Goal: Information Seeking & Learning: Learn about a topic

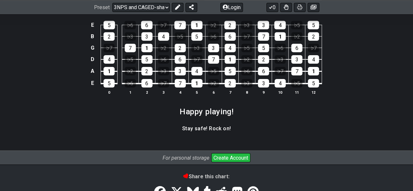
scroll to position [1093, 0]
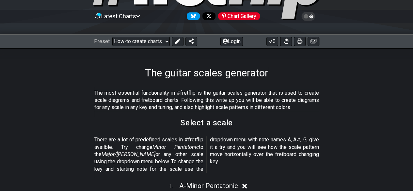
scroll to position [196, 0]
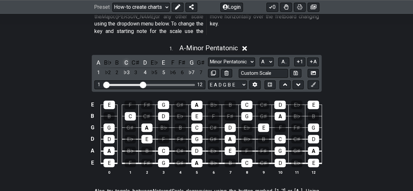
click at [126, 58] on div "C" at bounding box center [126, 62] width 8 height 9
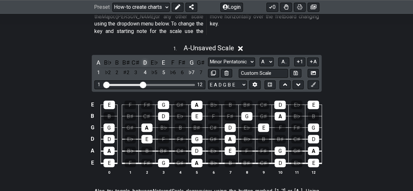
click at [143, 58] on div "D" at bounding box center [145, 62] width 8 height 9
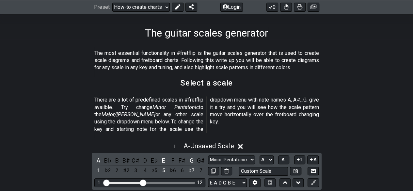
scroll to position [163, 0]
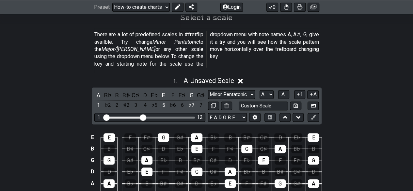
click at [243, 78] on icon at bounding box center [240, 81] width 5 height 7
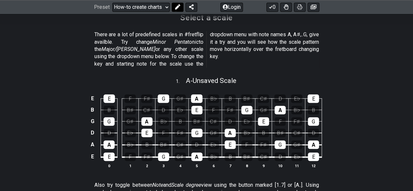
click at [179, 5] on icon at bounding box center [177, 7] width 5 height 5
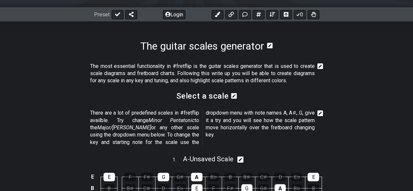
scroll to position [0, 0]
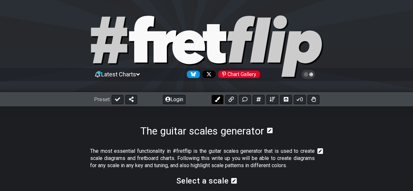
click at [219, 97] on icon at bounding box center [217, 99] width 5 height 5
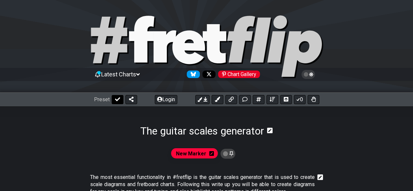
click at [118, 100] on icon at bounding box center [117, 99] width 5 height 5
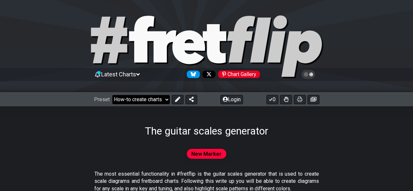
click at [164, 98] on select "Welcome to #fretflip! Initial Preset Custom Preset Minor Pentatonic Major Penta…" at bounding box center [141, 99] width 58 height 9
click at [112, 95] on select "Welcome to #fretflip! Initial Preset Custom Preset Minor Pentatonic Major Penta…" at bounding box center [141, 99] width 58 height 9
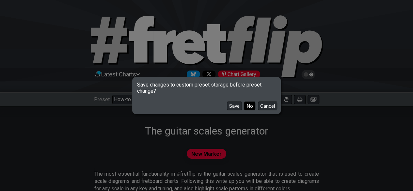
click at [252, 106] on button "No" at bounding box center [249, 106] width 11 height 9
select select "/3nps-caged-shapes"
select select "A"
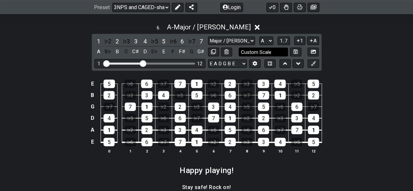
scroll to position [980, 0]
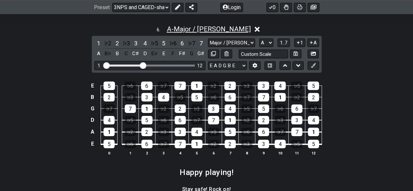
click at [216, 25] on span "A - Major / Ionian" at bounding box center [209, 29] width 84 height 8
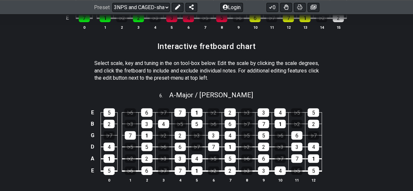
scroll to position [958, 0]
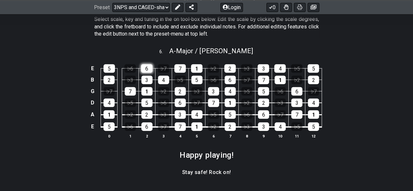
click at [149, 66] on div "6" at bounding box center [146, 68] width 11 height 8
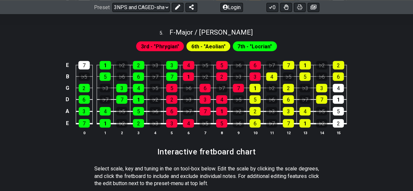
scroll to position [762, 0]
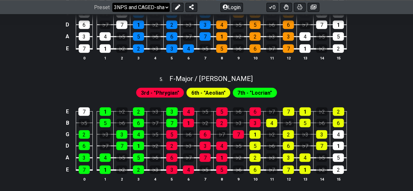
click at [154, 7] on select "Welcome to #fretflip! Initial Preset Custom Preset Minor Pentatonic Major Penta…" at bounding box center [141, 7] width 58 height 9
click at [112, 3] on select "Welcome to #fretflip! Initial Preset Custom Preset Minor Pentatonic Major Penta…" at bounding box center [141, 7] width 58 height 9
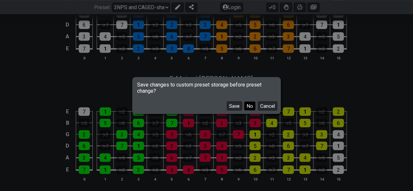
click at [252, 108] on button "No" at bounding box center [249, 106] width 11 height 9
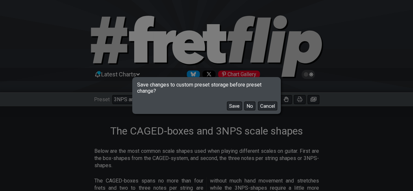
select select "/welcome"
select select "C"
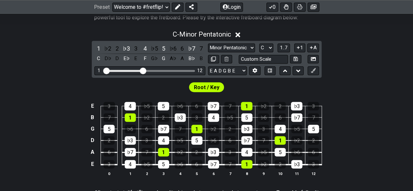
scroll to position [163, 0]
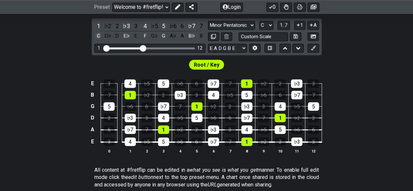
click at [95, 33] on div "C" at bounding box center [98, 36] width 8 height 9
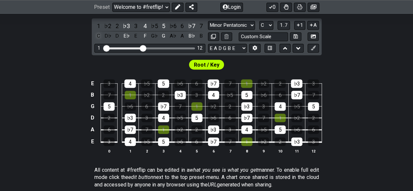
click at [101, 34] on div "C" at bounding box center [98, 36] width 8 height 9
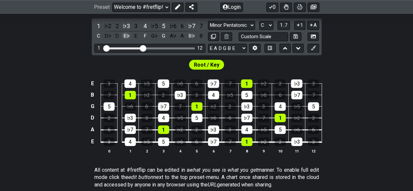
click at [130, 34] on div "E♭" at bounding box center [126, 36] width 8 height 9
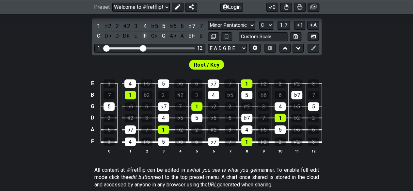
click at [147, 34] on div "F" at bounding box center [145, 36] width 8 height 9
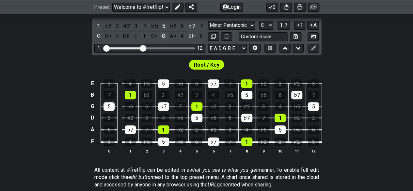
click at [163, 34] on div "G" at bounding box center [163, 36] width 8 height 9
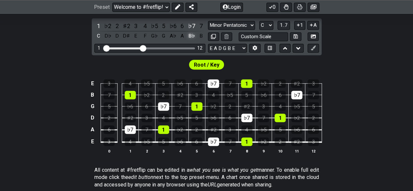
click at [190, 35] on div "B♭" at bounding box center [192, 36] width 8 height 9
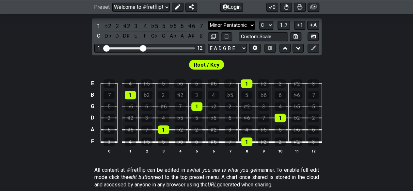
click at [245, 25] on select "Minor Pentatonic Click to edit Minor Pentatonic Major Pentatonic Minor Blues Ma…" at bounding box center [231, 25] width 47 height 9
select select "Major / [PERSON_NAME]"
click at [208, 21] on select "Minor Pentatonic Click to edit Minor Pentatonic Major Pentatonic Minor Blues Ma…" at bounding box center [231, 25] width 47 height 9
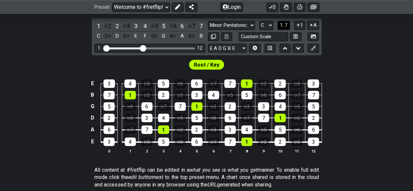
click at [283, 24] on span "1..7" at bounding box center [284, 25] width 8 height 6
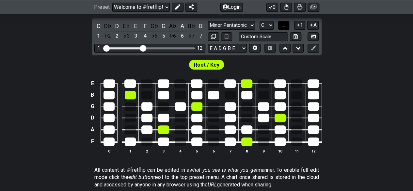
click at [283, 24] on span "..." at bounding box center [284, 25] width 3 height 6
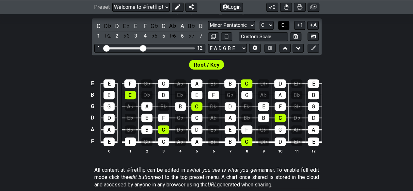
click at [283, 24] on span "C.." at bounding box center [283, 25] width 5 height 6
click at [299, 23] on icon at bounding box center [298, 25] width 6 height 5
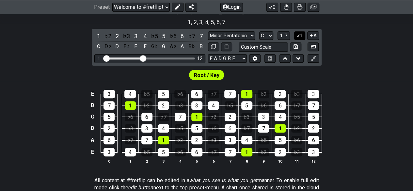
click at [299, 36] on icon at bounding box center [299, 35] width 4 height 3
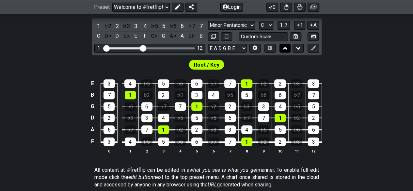
click at [287, 46] on icon at bounding box center [285, 48] width 4 height 7
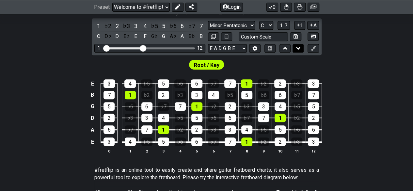
click at [299, 45] on icon at bounding box center [298, 48] width 4 height 7
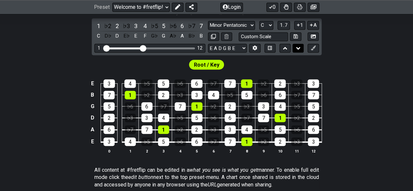
click at [299, 45] on icon at bounding box center [298, 48] width 4 height 7
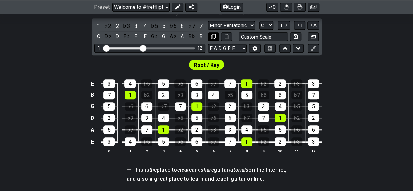
click at [215, 34] on icon at bounding box center [213, 36] width 5 height 5
select select "Major / [PERSON_NAME]"
select select "C"
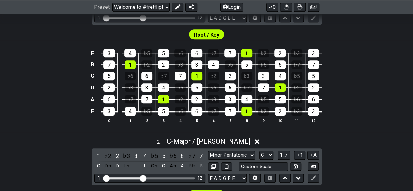
scroll to position [324, 0]
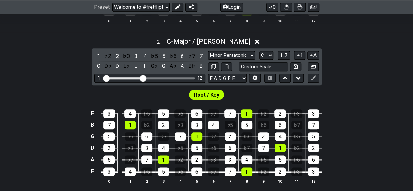
click at [210, 93] on span "Root / Key" at bounding box center [206, 94] width 25 height 9
click at [270, 54] on select "A♭ A A♯ B♭ B C C♯ D♭ D D♯ E♭ E F F♯ G♭ G G♯" at bounding box center [266, 55] width 14 height 9
click at [246, 55] on select "Minor Pentatonic Click to edit Minor Pentatonic Major Pentatonic Minor Blues Ma…" at bounding box center [231, 55] width 47 height 9
click at [34, 80] on div "2 . C - Major / Ionian 1 ♭2 2 ♭3 3 4 ♭5 5 ♭6 6 ♭7 7 C D♭ D E♭ E F G♭ G A♭ A B♭ …" at bounding box center [206, 113] width 413 height 159
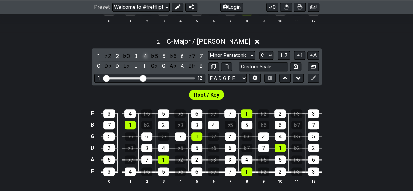
click at [145, 54] on div "4" at bounding box center [145, 56] width 8 height 9
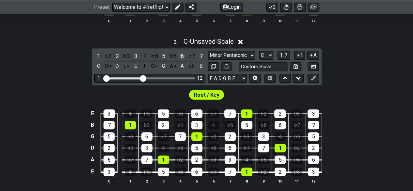
click at [182, 54] on div "6" at bounding box center [182, 56] width 8 height 9
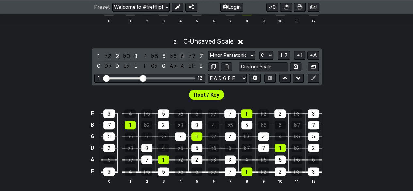
click at [182, 57] on div "6" at bounding box center [182, 56] width 8 height 9
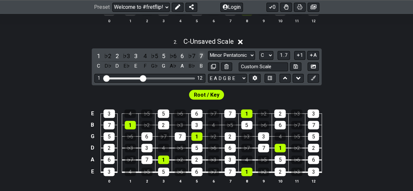
click at [202, 53] on div "7" at bounding box center [201, 56] width 8 height 9
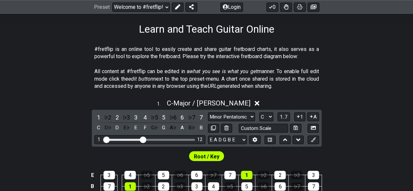
scroll to position [0, 0]
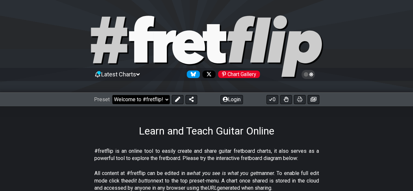
click at [168, 99] on select "Welcome to #fretflip! Initial Preset Custom Preset Minor Pentatonic Major Penta…" at bounding box center [141, 99] width 58 height 9
click at [102, 136] on div "Learn and Teach Guitar Online" at bounding box center [206, 122] width 413 height 31
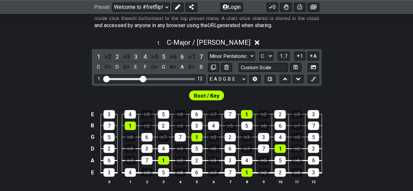
scroll to position [163, 0]
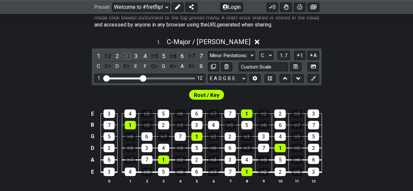
click at [127, 54] on div "♭3" at bounding box center [126, 56] width 8 height 9
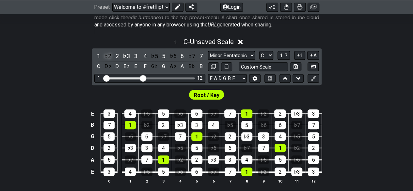
click at [106, 54] on div "♭2" at bounding box center [108, 56] width 8 height 9
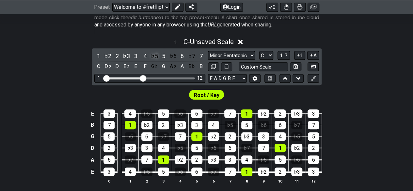
click at [153, 55] on div "♭5" at bounding box center [154, 56] width 8 height 9
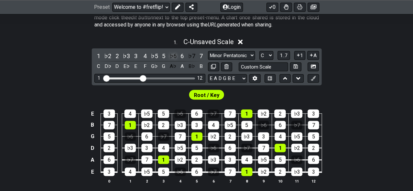
click at [174, 55] on div "♭6" at bounding box center [173, 56] width 8 height 9
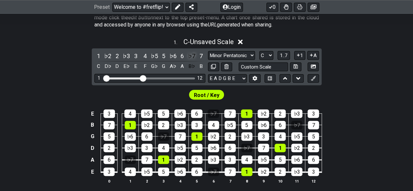
click at [190, 54] on div "♭7" at bounding box center [192, 56] width 8 height 9
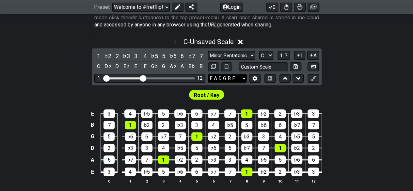
click at [244, 78] on select "E A D G B E E A D G B E E A D G B E B E A D F♯ B A D G C E A D A D G B E E♭ A♭ …" at bounding box center [227, 78] width 39 height 9
click at [384, 73] on div "1 . C - Unsaved Scale 1 ♭2 2 ♭3 3 4 ♭5 5 ♭6 6 ♭7 7 C D♭ D E♭ E F G♭ G A♭ A B♭ B…" at bounding box center [206, 113] width 413 height 159
click at [272, 68] on input "text" at bounding box center [264, 66] width 50 height 9
type input "Custom Scale"
click at [211, 64] on icon at bounding box center [213, 66] width 5 height 5
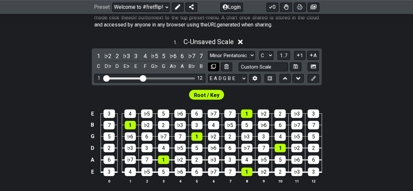
select select "Major / [PERSON_NAME]"
select select "C"
click at [272, 76] on button at bounding box center [270, 78] width 11 height 9
click at [257, 77] on icon at bounding box center [255, 78] width 5 height 5
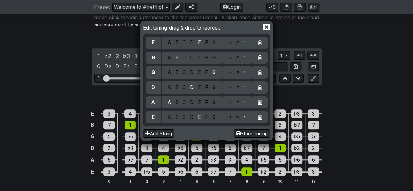
scroll to position [261, 0]
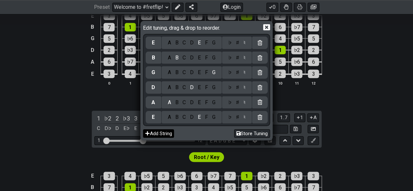
click at [161, 133] on button "Add String" at bounding box center [158, 133] width 31 height 9
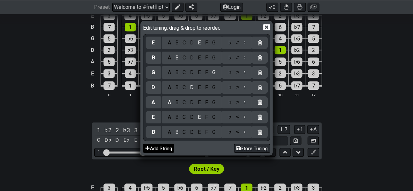
click at [153, 150] on button "Add String" at bounding box center [158, 148] width 31 height 9
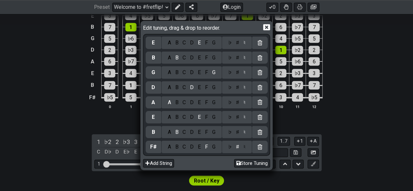
click at [161, 168] on div "Add String Store Tuning" at bounding box center [206, 162] width 127 height 13
click at [161, 163] on button "Add String" at bounding box center [158, 163] width 31 height 9
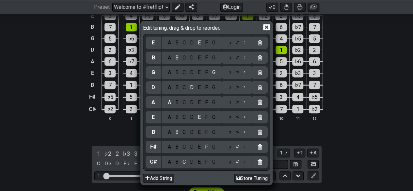
click at [162, 163] on div "A B C D E F G" at bounding box center [192, 162] width 60 height 12
click at [160, 179] on button "Add String" at bounding box center [158, 178] width 31 height 9
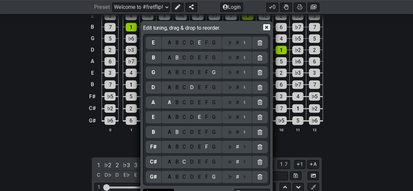
click at [160, 179] on div "G♯" at bounding box center [154, 177] width 16 height 12
click at [159, 180] on div "G♯" at bounding box center [154, 177] width 16 height 12
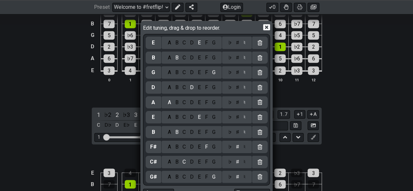
scroll to position [359, 0]
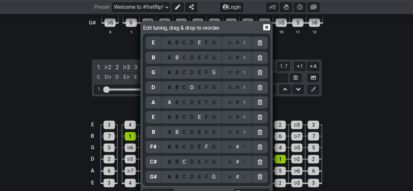
click at [268, 26] on icon at bounding box center [266, 27] width 7 height 6
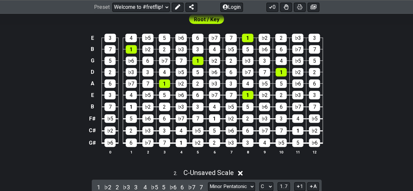
scroll to position [163, 0]
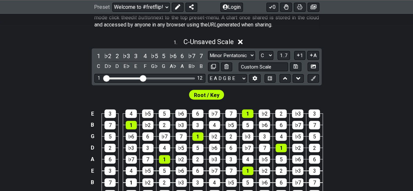
click at [240, 41] on icon at bounding box center [240, 42] width 5 height 5
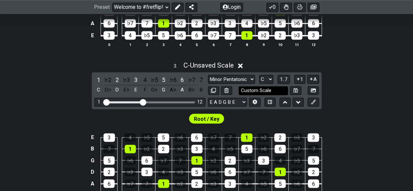
scroll to position [457, 0]
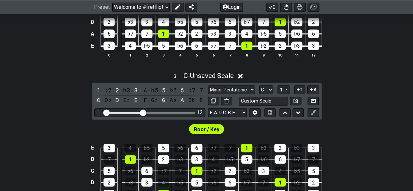
click at [243, 74] on icon at bounding box center [240, 76] width 5 height 5
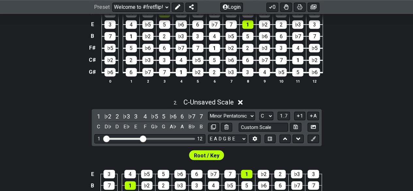
scroll to position [229, 0]
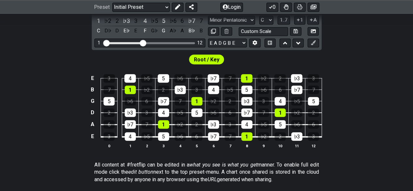
scroll to position [139, 0]
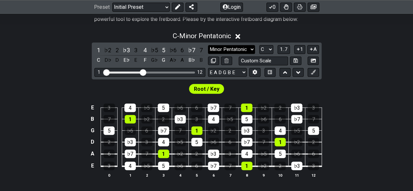
click at [250, 48] on select "Minor Pentatonic Click to edit Minor Pentatonic Major Pentatonic Minor Blues Ma…" at bounding box center [231, 49] width 47 height 9
select select "Major / [PERSON_NAME]"
click at [208, 45] on select "Minor Pentatonic Click to edit Minor Pentatonic Major Pentatonic Minor Blues Ma…" at bounding box center [231, 49] width 47 height 9
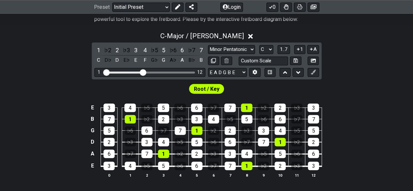
click at [59, 113] on div "E 3 4 ♭5 5 ♭6 6 ♭7 7 1 ♭2 2 ♭3 3 B 7 1 ♭2 2 ♭3 3 4 ♭5 5 ♭6 6 ♭7 7 G 5 ♭6 6 ♭7 7…" at bounding box center [206, 141] width 413 height 92
click at [285, 48] on span "1..7" at bounding box center [284, 49] width 8 height 6
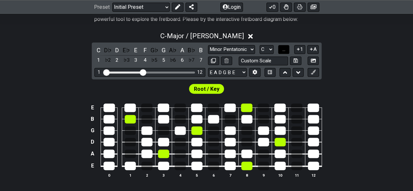
click at [285, 48] on span "..." at bounding box center [284, 49] width 3 height 6
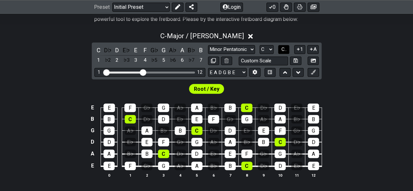
click at [285, 48] on span "C.." at bounding box center [283, 49] width 5 height 6
click at [304, 48] on button "1" at bounding box center [299, 49] width 11 height 9
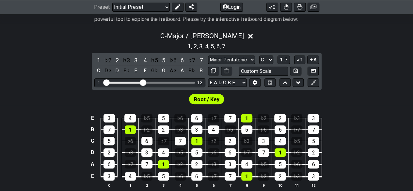
scroll to position [172, 0]
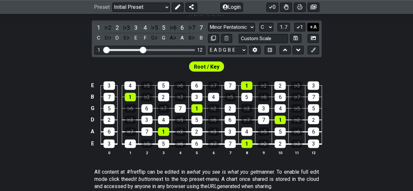
click at [315, 24] on button "A" at bounding box center [312, 27] width 11 height 9
click at [310, 26] on icon at bounding box center [311, 27] width 6 height 5
click at [312, 26] on icon at bounding box center [311, 26] width 3 height 3
click at [313, 36] on icon at bounding box center [313, 38] width 5 height 5
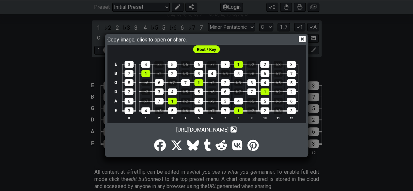
scroll to position [8, 0]
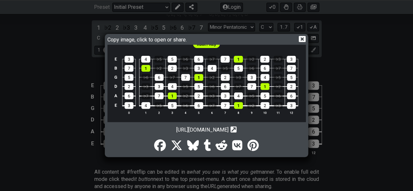
drag, startPoint x: 214, startPoint y: 90, endPoint x: 47, endPoint y: 90, distance: 167.0
click at [47, 90] on div "Copy image, click to open or share. [URL][DOMAIN_NAME] Copy url to clipboard" at bounding box center [206, 95] width 413 height 191
click at [303, 39] on icon at bounding box center [302, 39] width 7 height 7
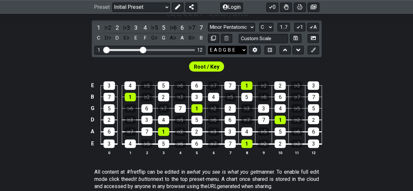
click at [238, 46] on select "E A D G B E E A D G B E E A D G B E B E A D F♯ B A D G C E A D A D G B E E♭ A♭ …" at bounding box center [227, 50] width 39 height 9
click at [208, 46] on select "E A D G B E E A D G B E E A D G B E B E A D F♯ B A D G C E A D A D G B E E♭ A♭ …" at bounding box center [227, 50] width 39 height 9
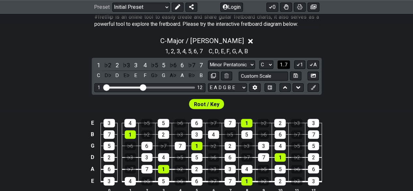
scroll to position [107, 0]
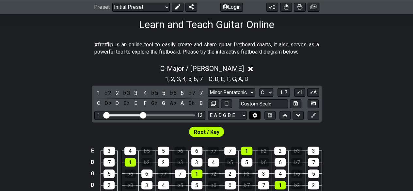
click at [258, 116] on button at bounding box center [254, 115] width 11 height 9
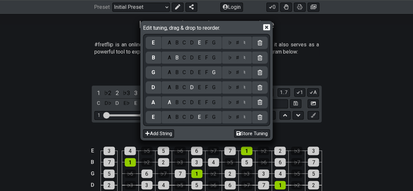
click at [262, 23] on div "Edit tuning, drag & drop to reorder." at bounding box center [206, 28] width 127 height 11
click at [265, 25] on icon at bounding box center [266, 27] width 7 height 6
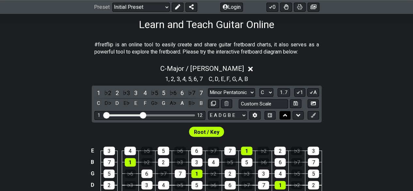
click at [285, 114] on icon at bounding box center [285, 115] width 4 height 3
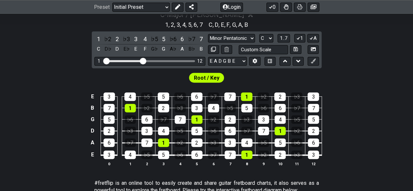
scroll to position [139, 0]
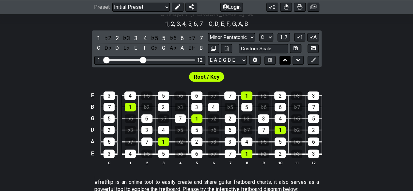
click at [286, 58] on icon at bounding box center [285, 60] width 4 height 7
click at [297, 58] on icon at bounding box center [298, 60] width 4 height 7
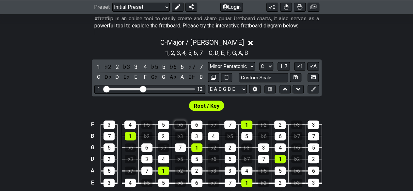
scroll to position [196, 0]
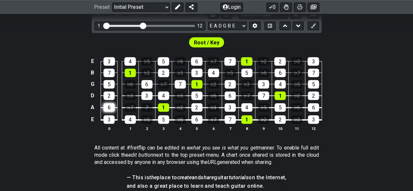
drag, startPoint x: 150, startPoint y: 106, endPoint x: 111, endPoint y: 110, distance: 39.5
click at [78, 112] on div "E 3 4 ♭5 5 ♭6 6 ♭7 7 1 ♭2 2 ♭3 3 B 7 1 ♭2 2 ♭3 3 4 ♭5 5 ♭6 6 ♭7 7 G 5 ♭6 6 ♭7 7…" at bounding box center [206, 95] width 413 height 92
click at [144, 105] on div "7" at bounding box center [146, 107] width 11 height 8
click at [167, 104] on div "1" at bounding box center [163, 107] width 11 height 8
click at [204, 41] on span "Root / Key" at bounding box center [206, 42] width 25 height 9
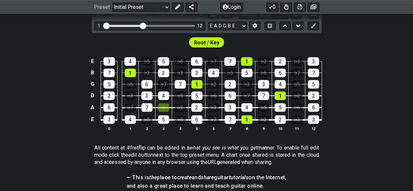
scroll to position [131, 0]
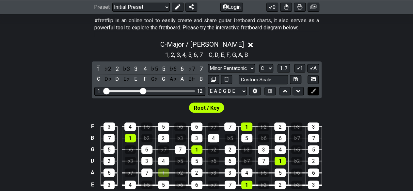
click at [316, 91] on button at bounding box center [313, 91] width 11 height 9
click at [196, 126] on div "6" at bounding box center [196, 127] width 11 height 8
click at [231, 126] on div "7" at bounding box center [229, 127] width 11 height 8
click at [192, 147] on div "1" at bounding box center [196, 149] width 11 height 8
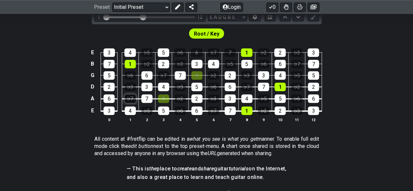
scroll to position [163, 0]
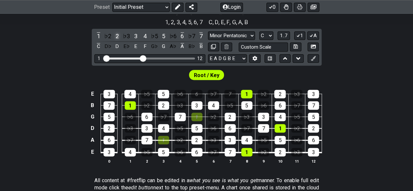
click at [113, 34] on div "2" at bounding box center [117, 36] width 8 height 9
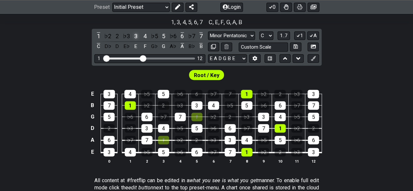
click at [135, 35] on div "3" at bounding box center [136, 36] width 8 height 9
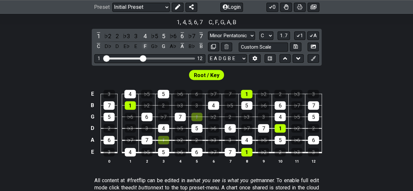
click at [143, 44] on div "F" at bounding box center [145, 46] width 8 height 9
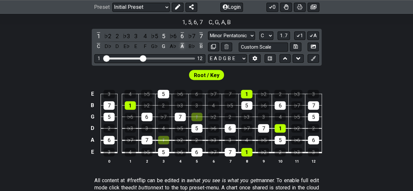
click at [184, 46] on div "A" at bounding box center [182, 46] width 8 height 9
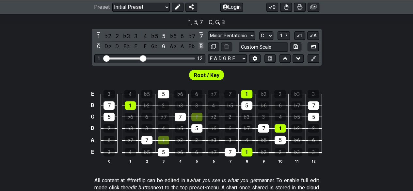
click at [200, 45] on div "B" at bounding box center [201, 46] width 8 height 9
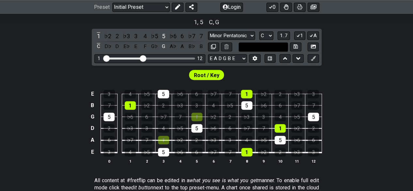
click at [267, 43] on input "text" at bounding box center [264, 46] width 50 height 9
click at [263, 46] on input "text" at bounding box center [264, 46] width 50 height 9
type input "Custom Scale"
click at [271, 34] on select "A♭ A A♯ B♭ B C C♯ D♭ D D♯ E♭ E F F♯ G♭ G G♯" at bounding box center [266, 35] width 14 height 9
click at [352, 72] on div "Root / Key" at bounding box center [206, 74] width 413 height 16
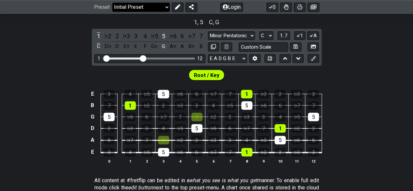
click at [157, 7] on select "Welcome to #fretflip! Initial Preset Custom Preset Minor Pentatonic Major Penta…" at bounding box center [141, 7] width 58 height 9
select select "/welcome"
click at [112, 3] on select "Welcome to #fretflip! Initial Preset Custom Preset Minor Pentatonic Major Penta…" at bounding box center [141, 7] width 58 height 9
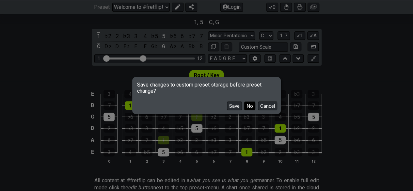
click at [252, 108] on button "No" at bounding box center [249, 106] width 11 height 9
select select "Minor Pentatonic"
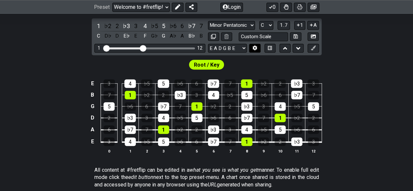
click at [255, 46] on icon at bounding box center [255, 48] width 5 height 5
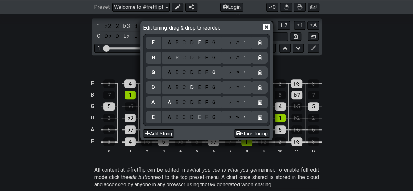
click at [262, 41] on div at bounding box center [260, 43] width 16 height 12
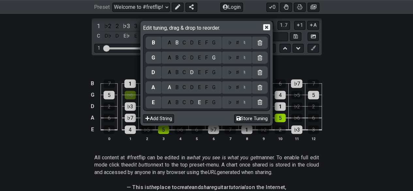
click at [262, 41] on div at bounding box center [260, 43] width 16 height 12
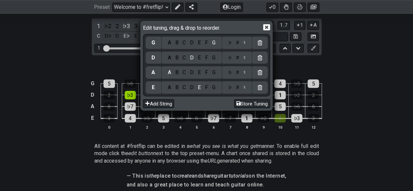
click at [262, 41] on div at bounding box center [260, 43] width 16 height 12
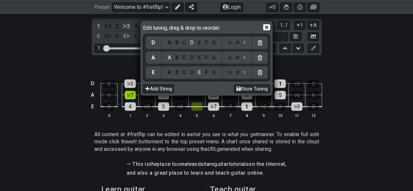
click at [262, 41] on div at bounding box center [260, 43] width 16 height 12
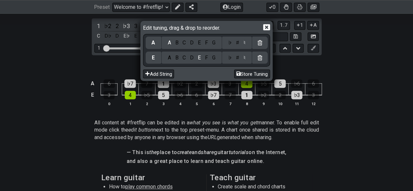
click at [262, 41] on div at bounding box center [260, 43] width 16 height 12
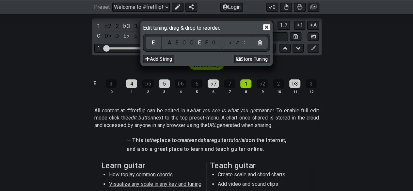
click at [262, 41] on div at bounding box center [260, 43] width 16 height 12
click at [267, 26] on icon at bounding box center [266, 27] width 7 height 7
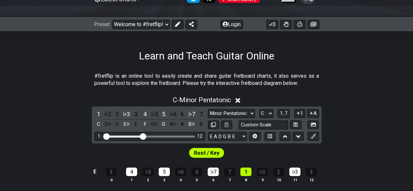
scroll to position [65, 0]
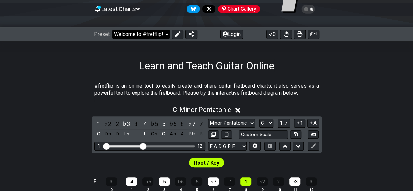
drag, startPoint x: 160, startPoint y: 34, endPoint x: 157, endPoint y: 37, distance: 4.2
click at [160, 34] on select "Welcome to #fretflip! Initial Preset Custom Preset Minor Pentatonic Major Penta…" at bounding box center [141, 34] width 58 height 9
select select "/welcome"
click at [112, 30] on select "Welcome to #fretflip! Initial Preset Custom Preset Minor Pentatonic Major Penta…" at bounding box center [141, 34] width 58 height 9
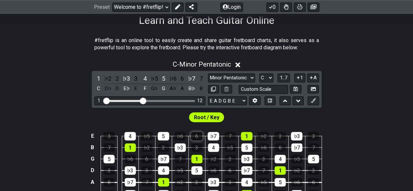
scroll to position [163, 0]
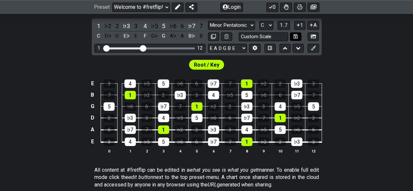
click at [291, 37] on button at bounding box center [295, 36] width 11 height 9
click at [298, 37] on button at bounding box center [295, 36] width 11 height 9
click at [241, 26] on select "Minor Pentatonic Custom Scale Minor Pentatonic Major Pentatonic Minor Blues Maj…" at bounding box center [231, 25] width 47 height 9
select select "Minor Pentatonic"
click at [208, 21] on select "Minor Pentatonic Custom Scale Minor Pentatonic Major Pentatonic Minor Blues Maj…" at bounding box center [231, 25] width 47 height 9
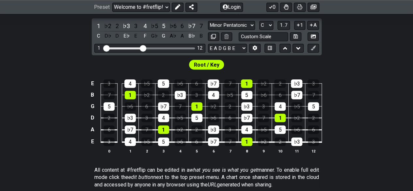
click at [208, 64] on span "Root / Key" at bounding box center [206, 64] width 25 height 9
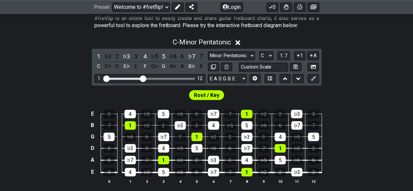
scroll to position [106, 0]
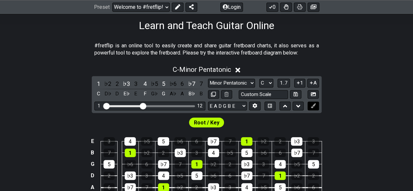
click at [316, 105] on icon at bounding box center [313, 105] width 5 height 5
click at [316, 103] on button at bounding box center [313, 106] width 11 height 9
drag, startPoint x: 315, startPoint y: 104, endPoint x: 378, endPoint y: 104, distance: 63.4
click at [380, 104] on div "C - Minor Pentatonic 1 ♭2 2 ♭3 3 4 ♭5 5 ♭6 6 ♭7 7 C D♭ D E♭ E F G♭ G A♭ A B♭ B …" at bounding box center [206, 141] width 413 height 159
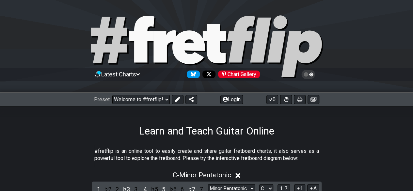
scroll to position [98, 0]
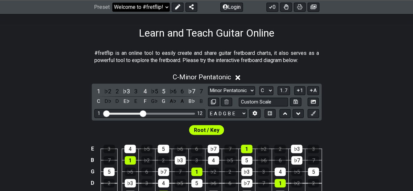
click at [154, 5] on select "Welcome to #fretflip! Initial Preset Custom Preset Minor Pentatonic Major Penta…" at bounding box center [141, 7] width 58 height 9
click at [112, 3] on select "Welcome to #fretflip! Initial Preset Custom Preset Minor Pentatonic Major Penta…" at bounding box center [141, 7] width 58 height 9
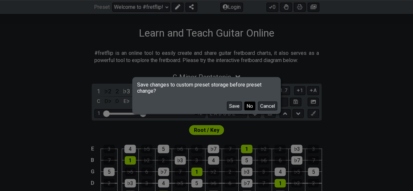
click at [250, 108] on button "No" at bounding box center [249, 106] width 11 height 9
select select "/user-defined"
select select "A"
select select "Testing 1, 3 and 4"
select select "C"
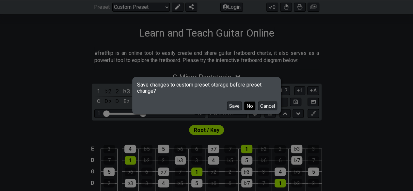
select select "C"
select select "A"
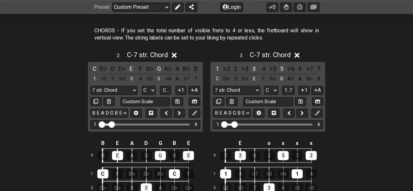
scroll to position [359, 0]
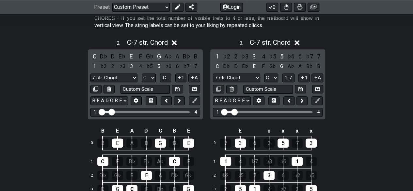
click at [175, 41] on icon at bounding box center [174, 43] width 5 height 5
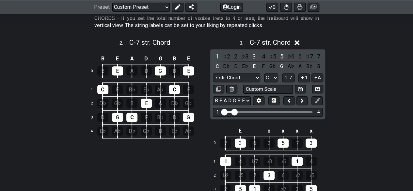
click at [300, 40] on icon at bounding box center [297, 42] width 5 height 7
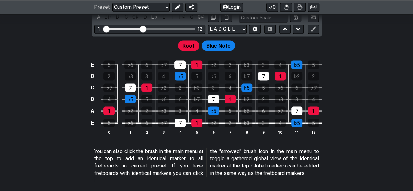
scroll to position [555, 0]
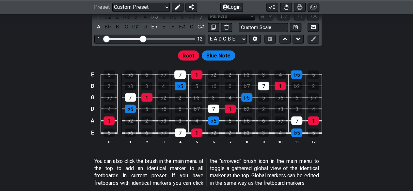
click at [229, 21] on select "Markers Markers Minor Pentatonic Major Pentatonic Minor Blues Major Blues Major…" at bounding box center [231, 16] width 47 height 9
click at [70, 69] on div "E 5 ♭6 6 ♭7 7 1 ♭2 2 ♭3 3 4 ♭5 5 B 2 ♭3 3 4 ♭5 5 ♭6 6 ♭7 7 1 ♭2 2 G ♭7 7 1 ♭2 2…" at bounding box center [206, 108] width 413 height 92
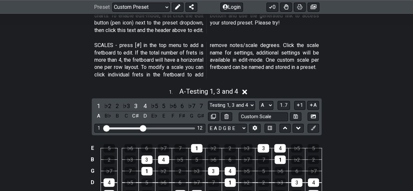
scroll to position [98, 0]
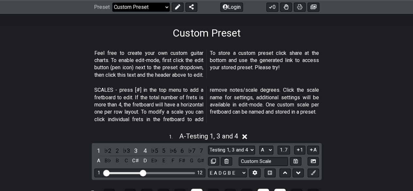
click at [139, 6] on select "Welcome to #fretflip! Initial Preset Custom Preset Minor Pentatonic Major Penta…" at bounding box center [141, 7] width 58 height 9
click at [45, 91] on section "SCALES - press [#] in the top menu to add a fretboard to edit. If the total num…" at bounding box center [206, 106] width 413 height 44
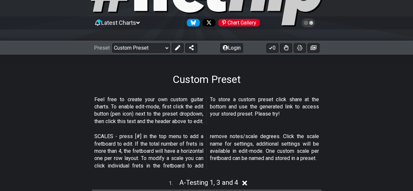
scroll to position [131, 0]
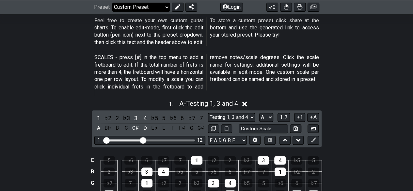
click at [165, 6] on select "Welcome to #fretflip! Initial Preset Custom Preset Minor Pentatonic Major Penta…" at bounding box center [141, 7] width 58 height 9
click at [72, 11] on div "Preset Welcome to #fretflip! Initial Preset Custom Preset Minor Pentatonic Majo…" at bounding box center [206, 7] width 413 height 14
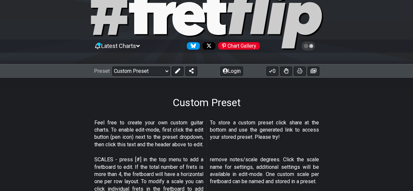
scroll to position [0, 0]
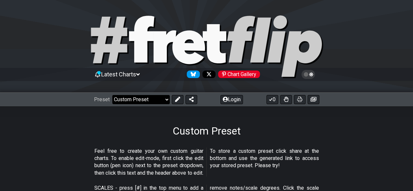
click at [136, 98] on select "Welcome to #fretflip! Initial Preset Custom Preset Minor Pentatonic Major Penta…" at bounding box center [141, 99] width 58 height 9
click at [112, 95] on select "Welcome to #fretflip! Initial Preset Custom Preset Minor Pentatonic Major Penta…" at bounding box center [141, 99] width 58 height 9
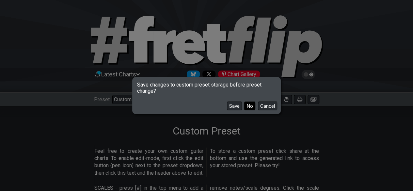
click at [250, 107] on button "No" at bounding box center [249, 106] width 11 height 9
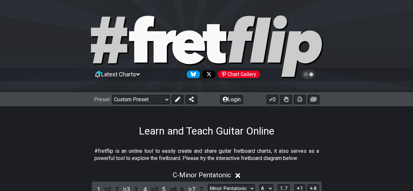
select select "/welcome"
select select "Minor Pentatonic"
select select "C"
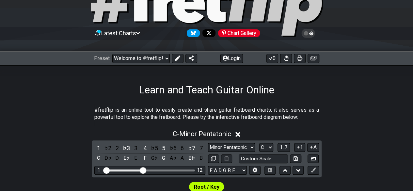
scroll to position [131, 0]
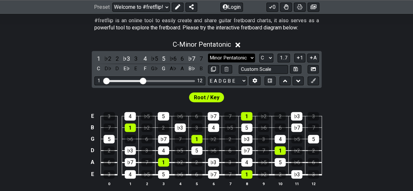
click at [241, 54] on select "Minor Pentatonic Click to edit Minor Pentatonic Major Pentatonic Minor Blues Ma…" at bounding box center [231, 58] width 47 height 9
